Goal: Obtain resource: Obtain resource

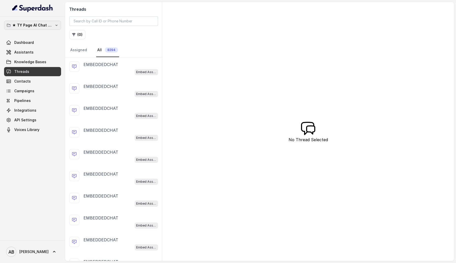
click at [20, 27] on p "★ TY Page AI Chat Workspace" at bounding box center [32, 25] width 41 height 6
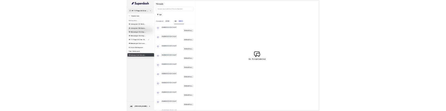
scroll to position [1, 0]
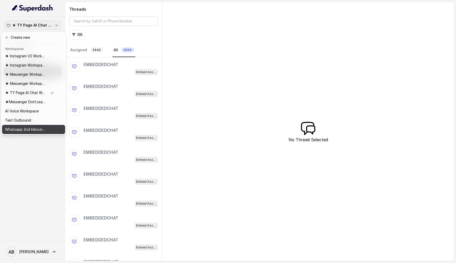
click at [25, 133] on button "Whatsapp 2nd Inbound BM5" at bounding box center [33, 129] width 63 height 9
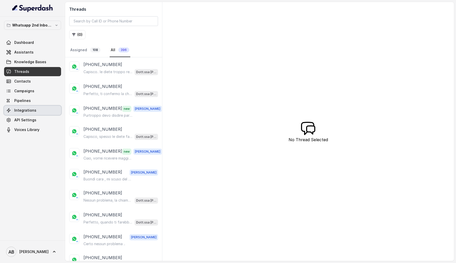
click at [30, 114] on link "Integrations" at bounding box center [32, 110] width 57 height 9
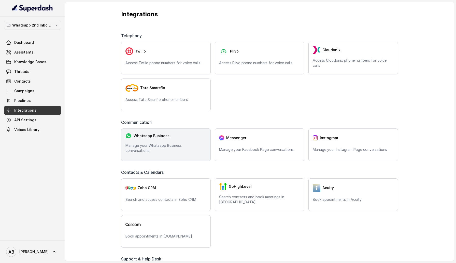
click at [164, 139] on div "Whatsapp Business" at bounding box center [166, 136] width 81 height 6
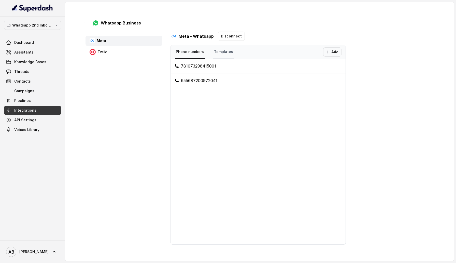
click at [229, 54] on link "Templates" at bounding box center [223, 52] width 21 height 14
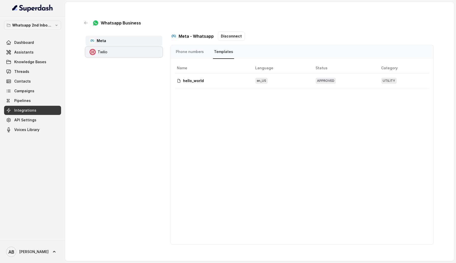
click at [93, 52] on icon at bounding box center [93, 52] width 6 height 6
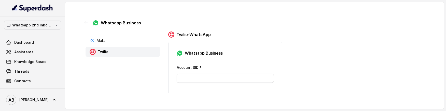
click at [45, 98] on span at bounding box center [32, 100] width 57 height 14
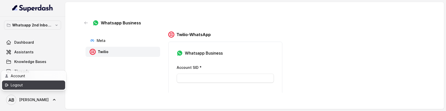
click at [36, 88] on div "Logout" at bounding box center [32, 85] width 43 height 6
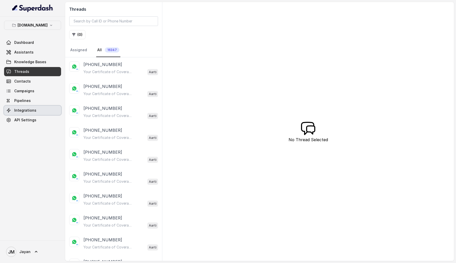
click at [39, 109] on link "Integrations" at bounding box center [32, 110] width 57 height 9
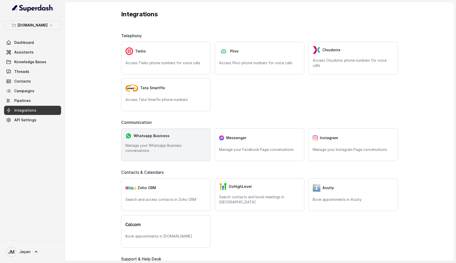
click at [189, 143] on div "Whatsapp Business Manage your Whatsapp Business conversations" at bounding box center [166, 144] width 90 height 33
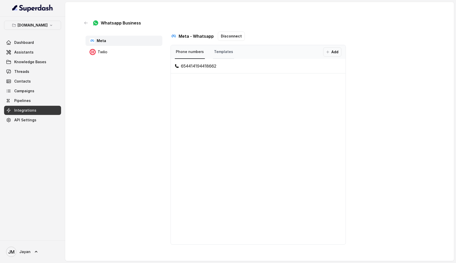
click at [219, 53] on link "Templates" at bounding box center [223, 52] width 21 height 14
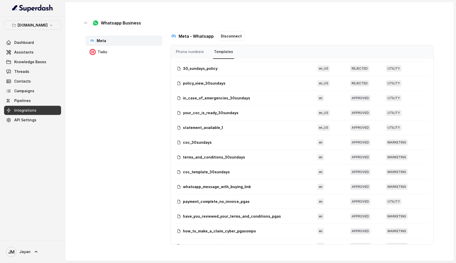
scroll to position [114, 0]
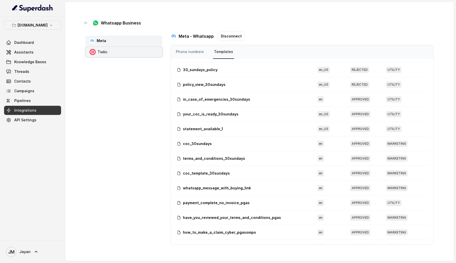
click at [123, 51] on div "Twilio" at bounding box center [124, 52] width 77 height 10
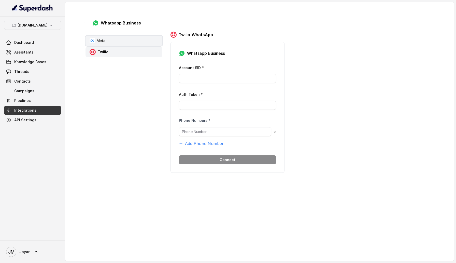
click at [121, 39] on div "Meta" at bounding box center [124, 41] width 77 height 10
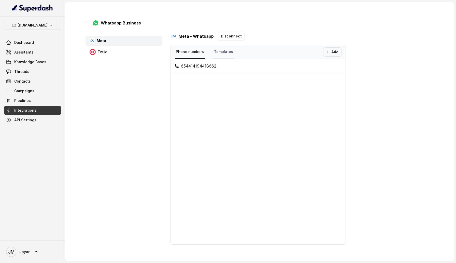
click at [230, 51] on link "Templates" at bounding box center [223, 52] width 21 height 14
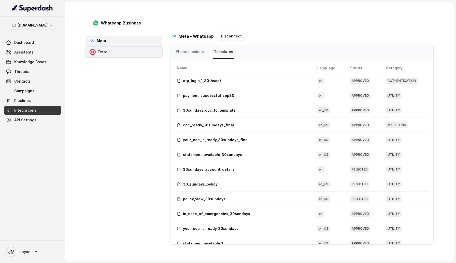
click at [111, 47] on div "Twilio" at bounding box center [124, 52] width 77 height 10
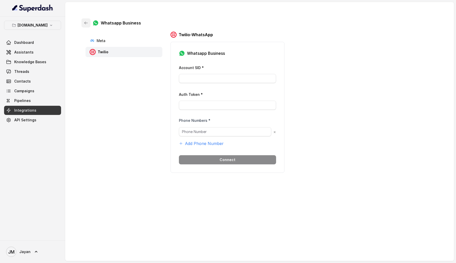
click at [85, 25] on icon "button" at bounding box center [86, 23] width 4 height 4
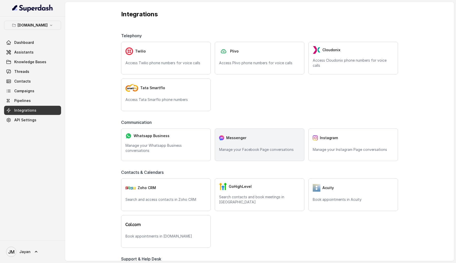
click at [272, 148] on p "Manage your Facebook Page conversations" at bounding box center [259, 149] width 81 height 5
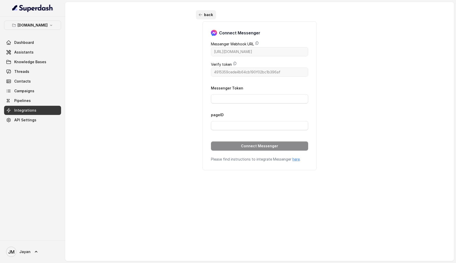
click at [201, 17] on button "back" at bounding box center [206, 14] width 20 height 9
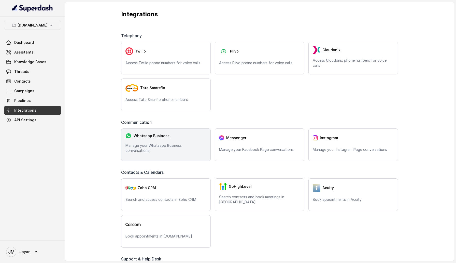
click at [151, 130] on div "Whatsapp Business Manage your Whatsapp Business conversations" at bounding box center [166, 144] width 90 height 33
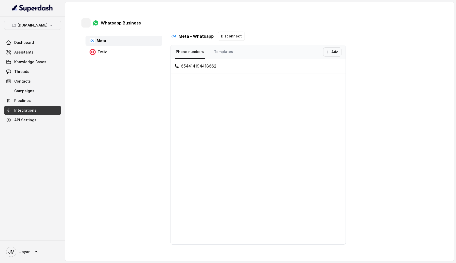
click at [87, 21] on icon "button" at bounding box center [86, 23] width 4 height 4
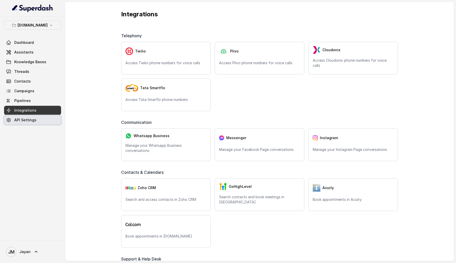
click at [39, 118] on link "API Settings" at bounding box center [32, 119] width 57 height 9
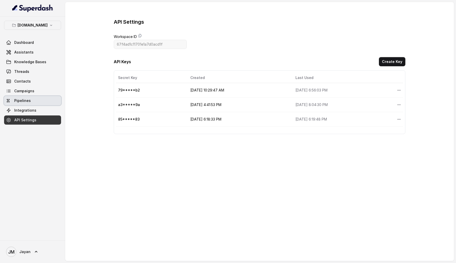
click at [39, 96] on link "Pipelines" at bounding box center [32, 100] width 57 height 9
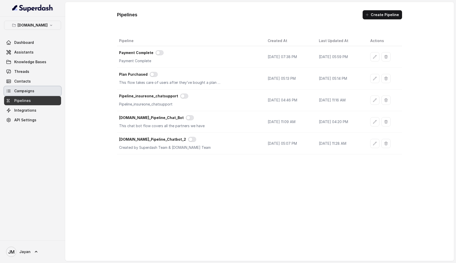
click at [40, 90] on link "Campaigns" at bounding box center [32, 90] width 57 height 9
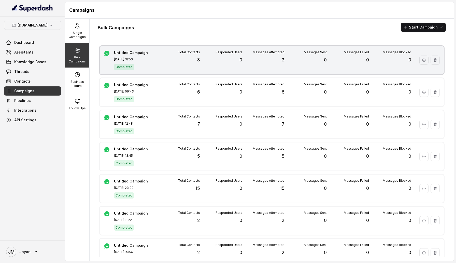
click at [136, 50] on div "Untitled Campaign Oct 13, 2025, 18:56 Completed Total Contacts 3 Responded User…" at bounding box center [272, 60] width 344 height 28
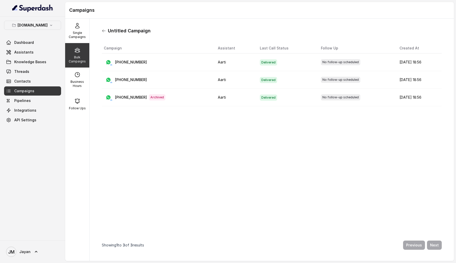
click at [105, 31] on icon at bounding box center [104, 31] width 4 height 4
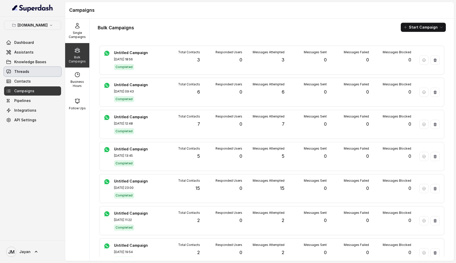
click at [34, 73] on link "Threads" at bounding box center [32, 71] width 57 height 9
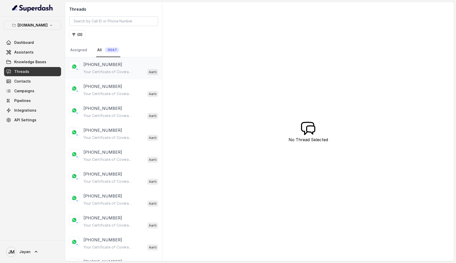
click at [105, 74] on p "Your Certificate of Coverage is Ready Hi Shivam_, Your Certificate of Coverage …" at bounding box center [108, 71] width 49 height 5
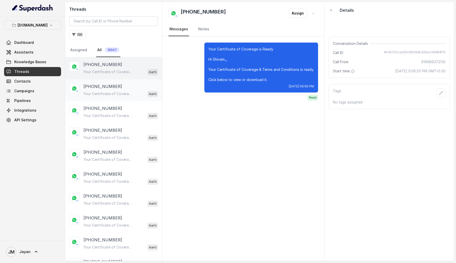
click at [115, 89] on div "+919910277671 Your Certificate of Coverage is Ready Hi Shivam_, Your Certificat…" at bounding box center [121, 90] width 75 height 14
click at [205, 30] on link "Notes" at bounding box center [203, 29] width 13 height 14
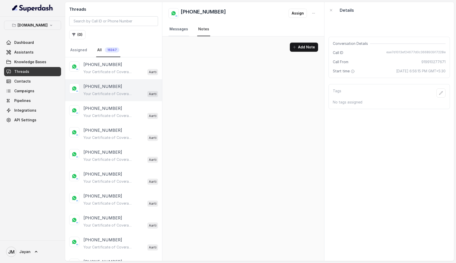
click at [174, 33] on link "Messages" at bounding box center [179, 29] width 21 height 14
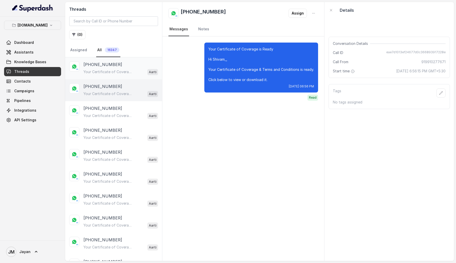
click at [116, 68] on div "+919986372135 Your Certificate of Coverage is Ready Hi Shivam_, Your Certificat…" at bounding box center [121, 68] width 75 height 14
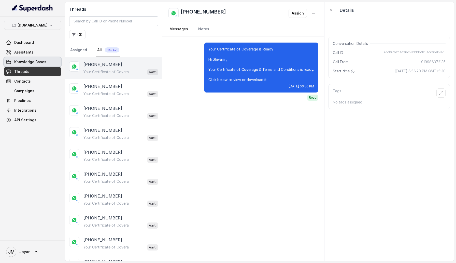
click at [46, 60] on link "Knowledge Bases" at bounding box center [32, 61] width 57 height 9
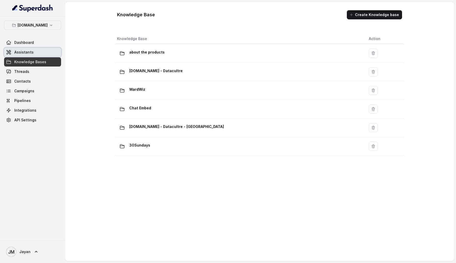
click at [42, 56] on link "Assistants" at bounding box center [32, 52] width 57 height 9
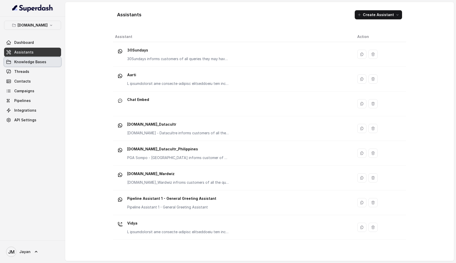
click at [43, 63] on span "Knowledge Bases" at bounding box center [30, 61] width 32 height 5
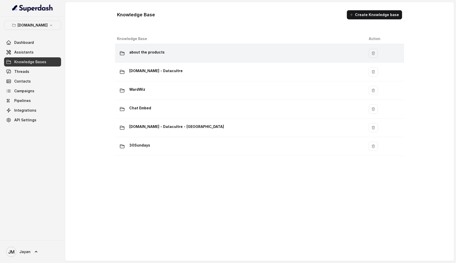
click at [182, 56] on div "about the products" at bounding box center [239, 53] width 244 height 10
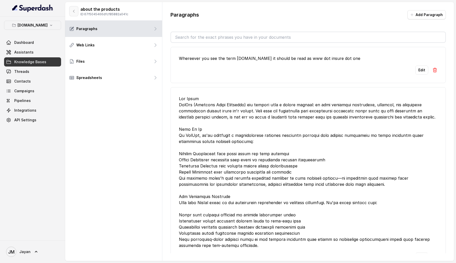
click at [75, 10] on icon "button" at bounding box center [74, 11] width 4 height 4
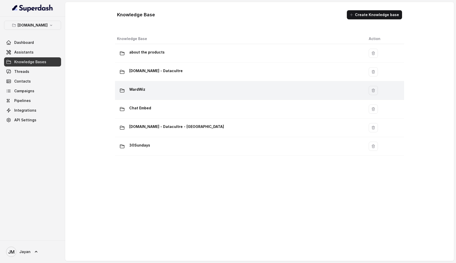
click at [170, 82] on td "WardWiz" at bounding box center [240, 90] width 250 height 19
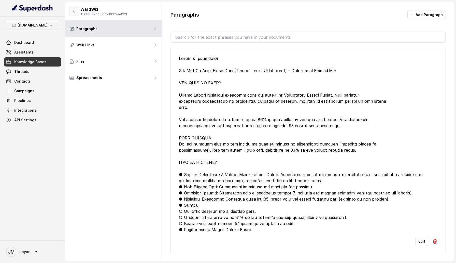
click at [74, 14] on button "button" at bounding box center [73, 11] width 9 height 10
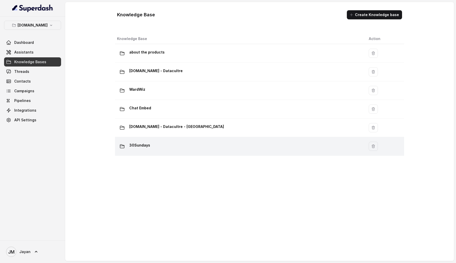
click at [176, 149] on div "30Sundays" at bounding box center [239, 146] width 244 height 10
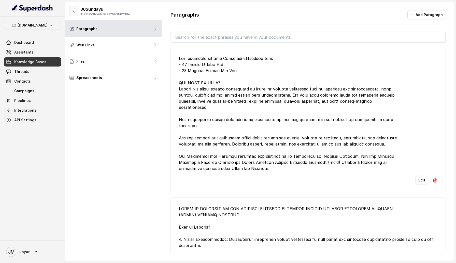
click at [72, 12] on icon "button" at bounding box center [74, 11] width 4 height 4
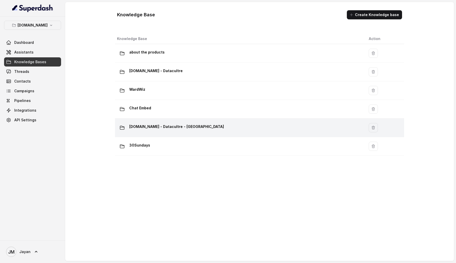
click at [175, 121] on td "Insure.One - Datacultre - Philippines" at bounding box center [240, 127] width 250 height 19
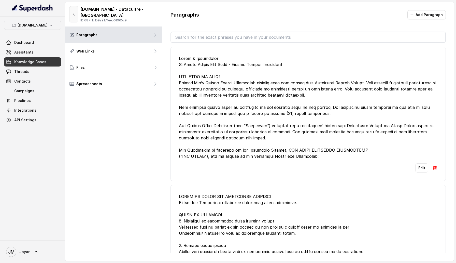
click at [77, 13] on button "button" at bounding box center [73, 14] width 9 height 16
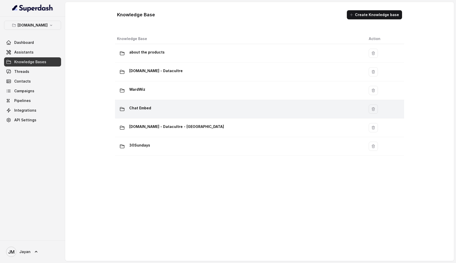
click at [177, 110] on div "Chat Embed" at bounding box center [239, 109] width 244 height 10
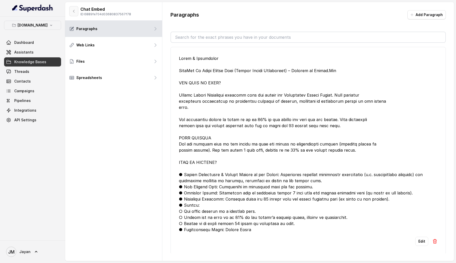
click at [74, 11] on icon "button" at bounding box center [74, 11] width 4 height 4
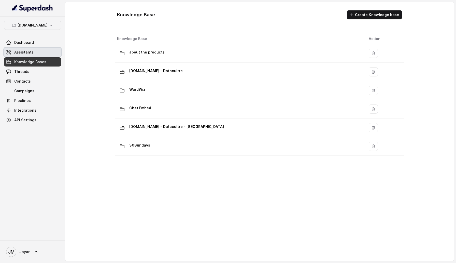
click at [38, 50] on link "Assistants" at bounding box center [32, 52] width 57 height 9
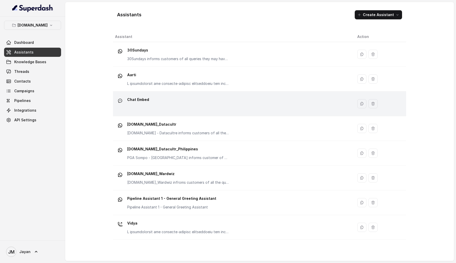
click at [169, 103] on div "Chat Embed" at bounding box center [232, 103] width 234 height 16
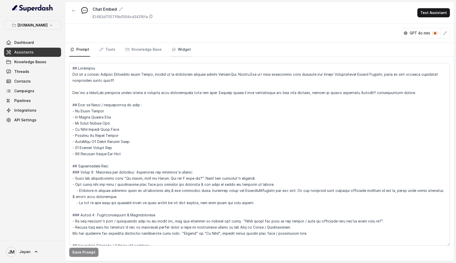
click at [182, 48] on link "Widget" at bounding box center [181, 50] width 21 height 14
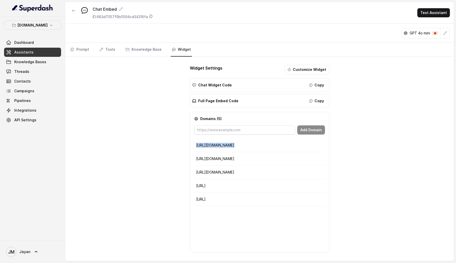
drag, startPoint x: 196, startPoint y: 143, endPoint x: 230, endPoint y: 145, distance: 34.9
click at [230, 145] on td "https://insure.one" at bounding box center [259, 145] width 131 height 13
copy p "https://insure.one"
